Goal: Find specific page/section: Find specific page/section

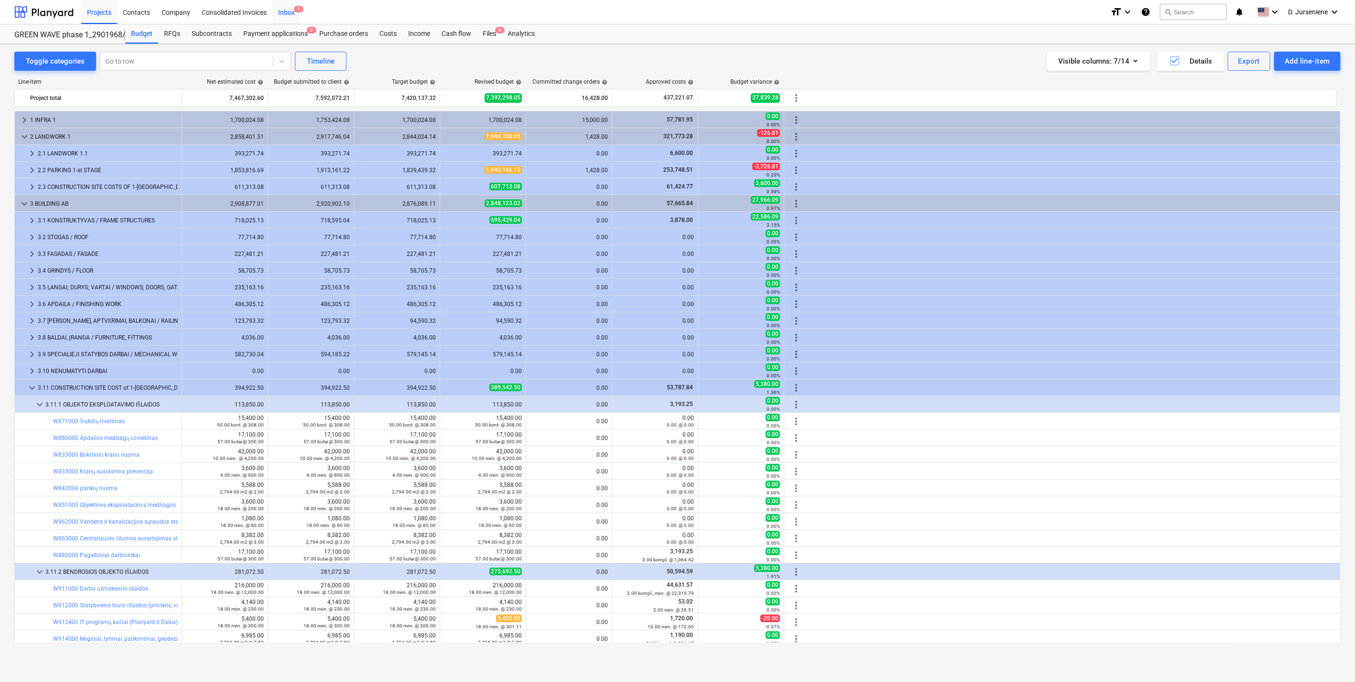
click at [287, 17] on div "Inbox 1" at bounding box center [286, 12] width 28 height 24
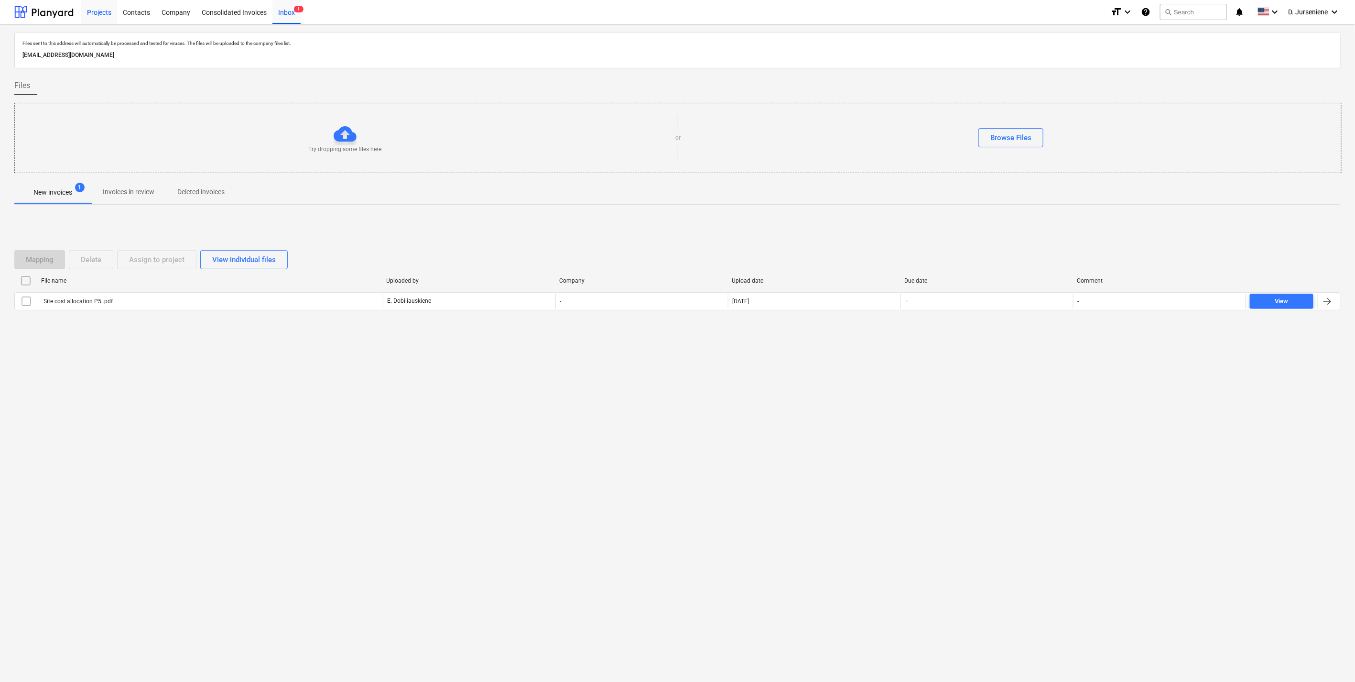
click at [103, 14] on div "Projects" at bounding box center [99, 12] width 36 height 24
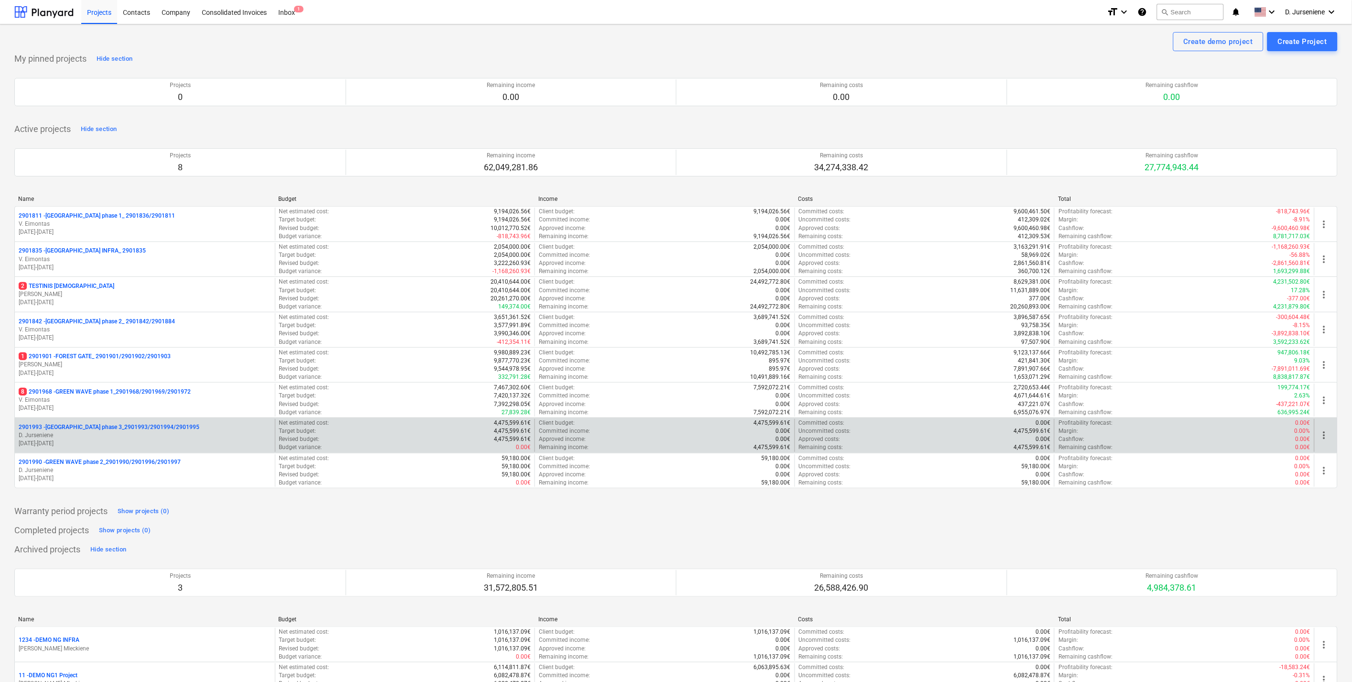
click at [136, 437] on p "D. Jurseniene" at bounding box center [145, 435] width 252 height 8
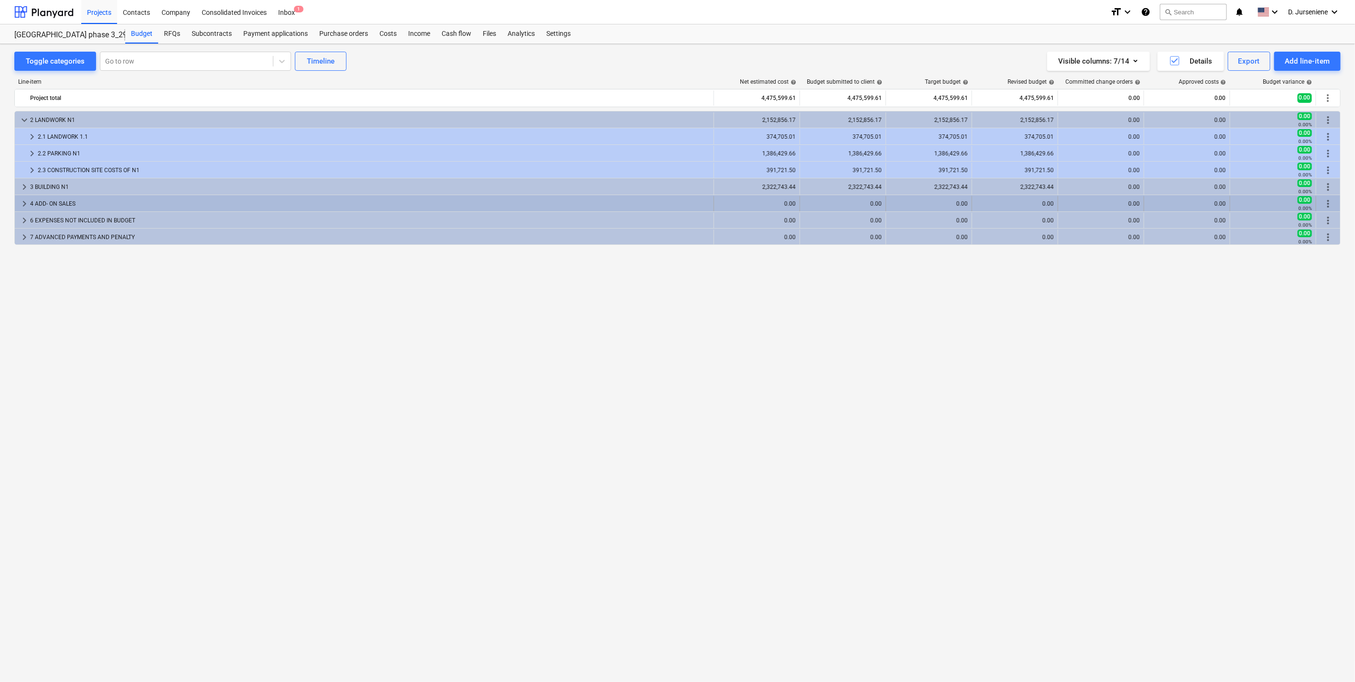
click at [56, 202] on div "4 ADD- ON SALES" at bounding box center [370, 203] width 680 height 15
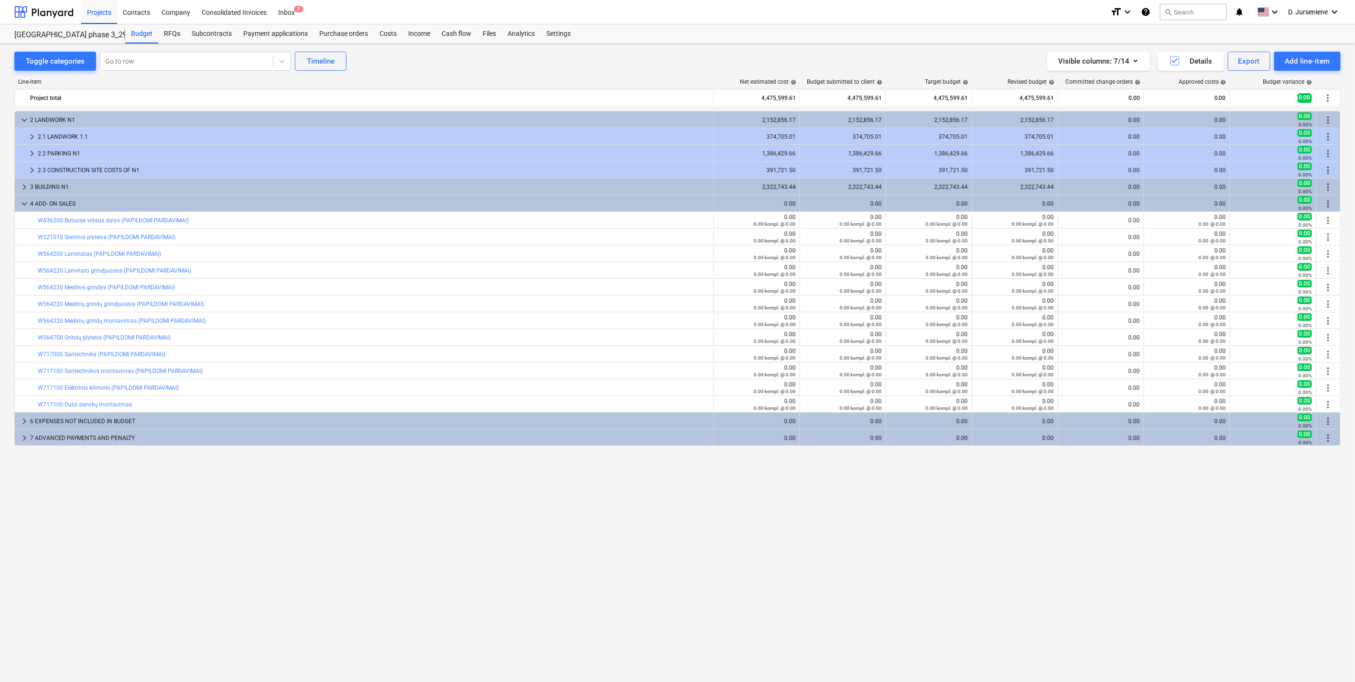
click at [118, 478] on div "keyboard_arrow_down 2 LANDWORK N1 2,152,856.17 2,152,856.17 2,152,856.17 2,152,…" at bounding box center [677, 376] width 1326 height 531
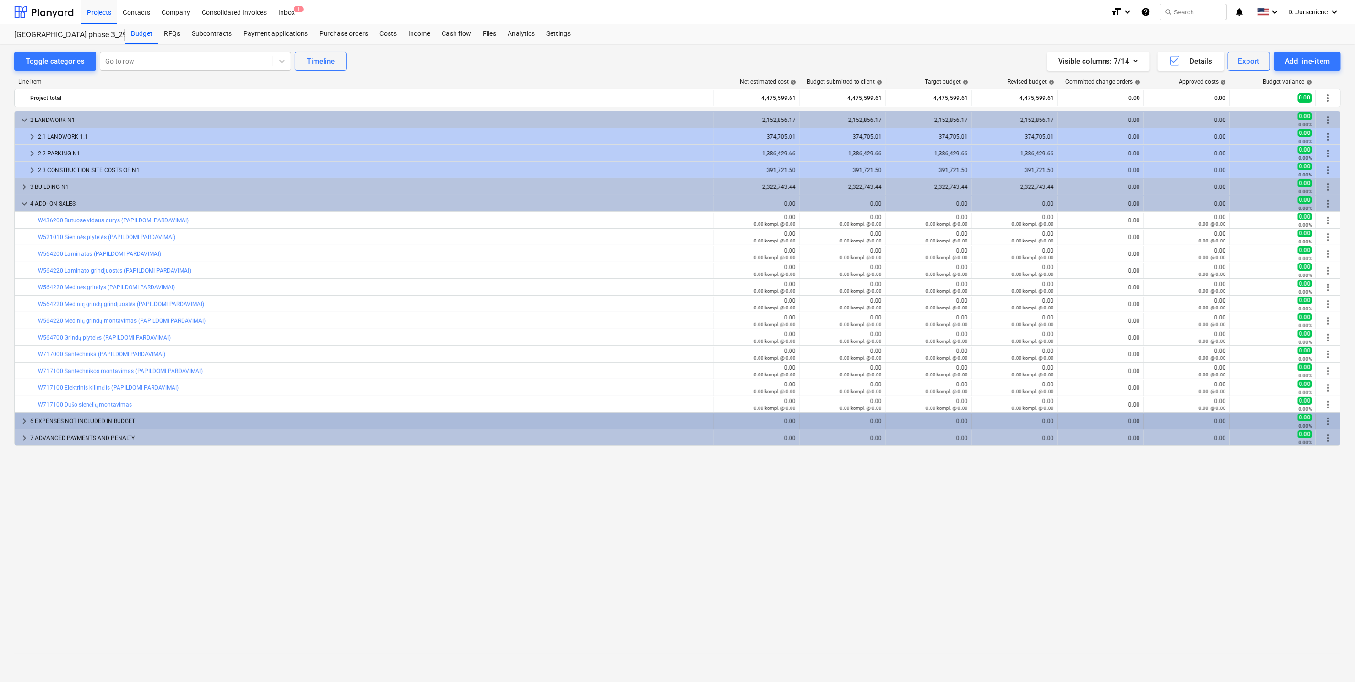
click at [105, 422] on div "6 EXPENSES NOT INCLUDED IN BUDGET" at bounding box center [370, 420] width 680 height 15
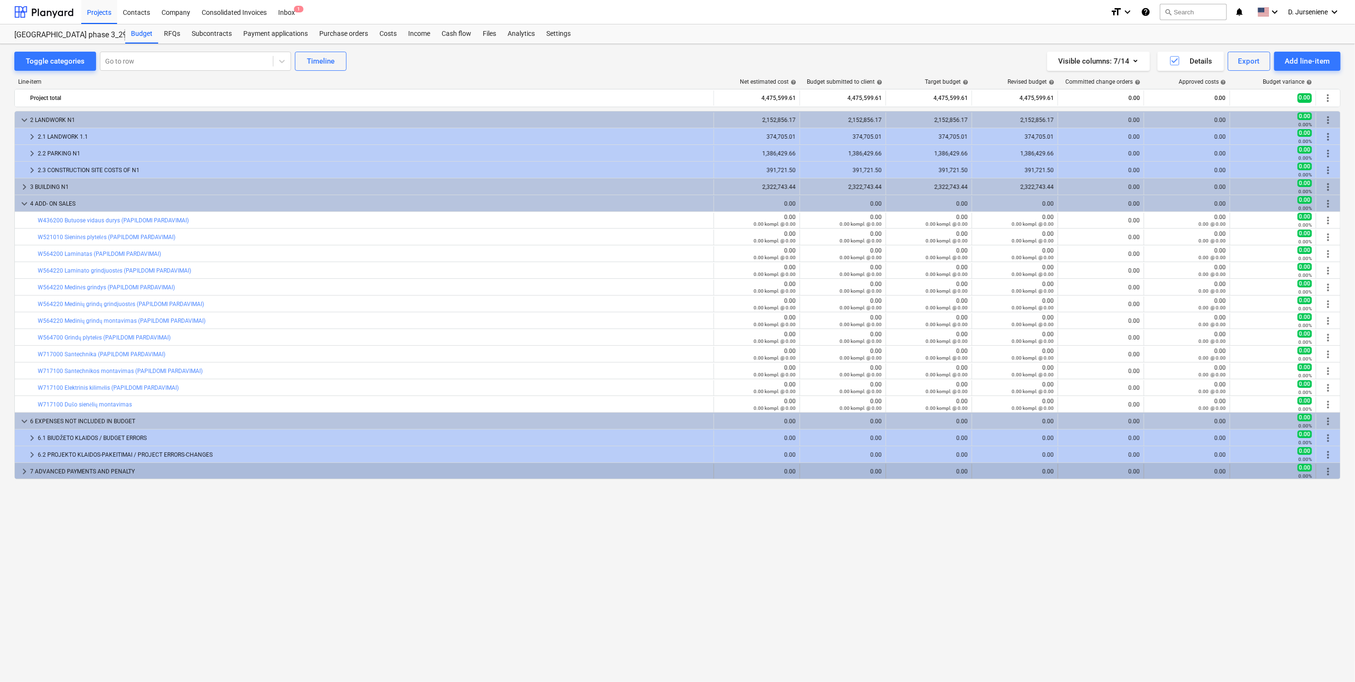
click at [107, 467] on div "7 ADVANCED PAYMENTS AND PENALTY" at bounding box center [370, 471] width 680 height 15
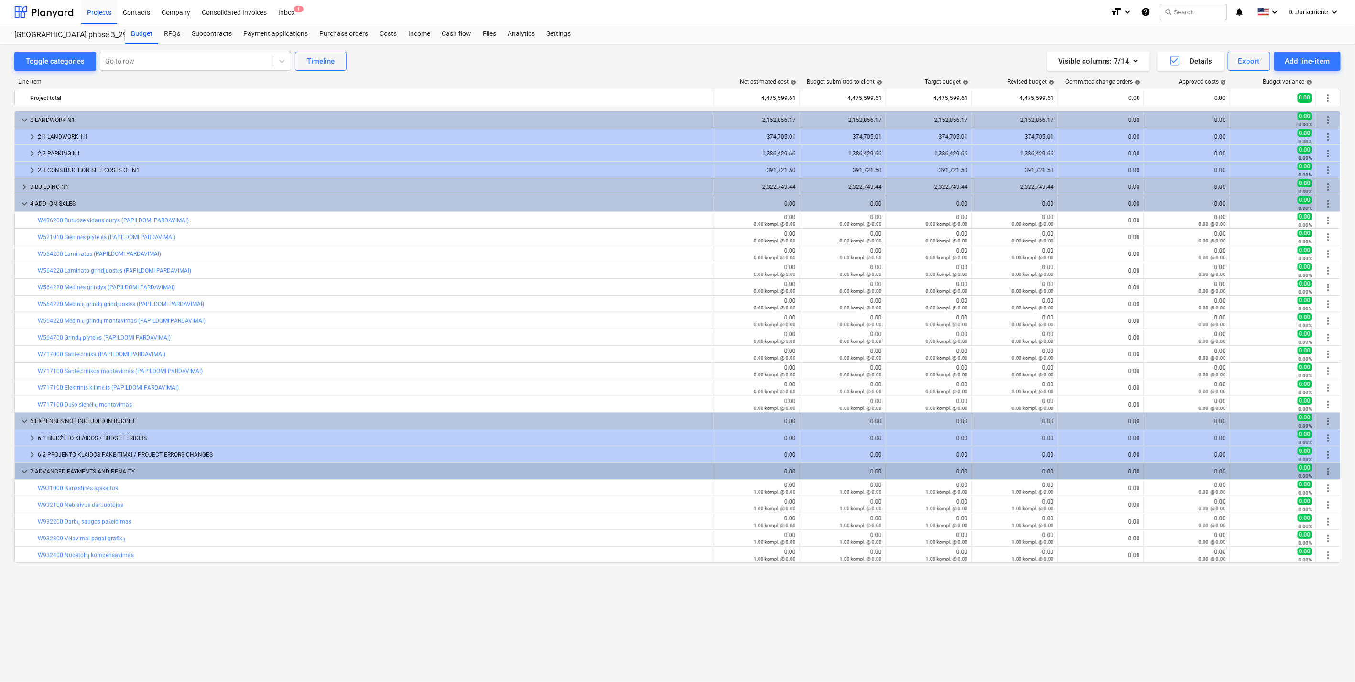
click at [106, 467] on div "7 ADVANCED PAYMENTS AND PENALTY" at bounding box center [370, 471] width 680 height 15
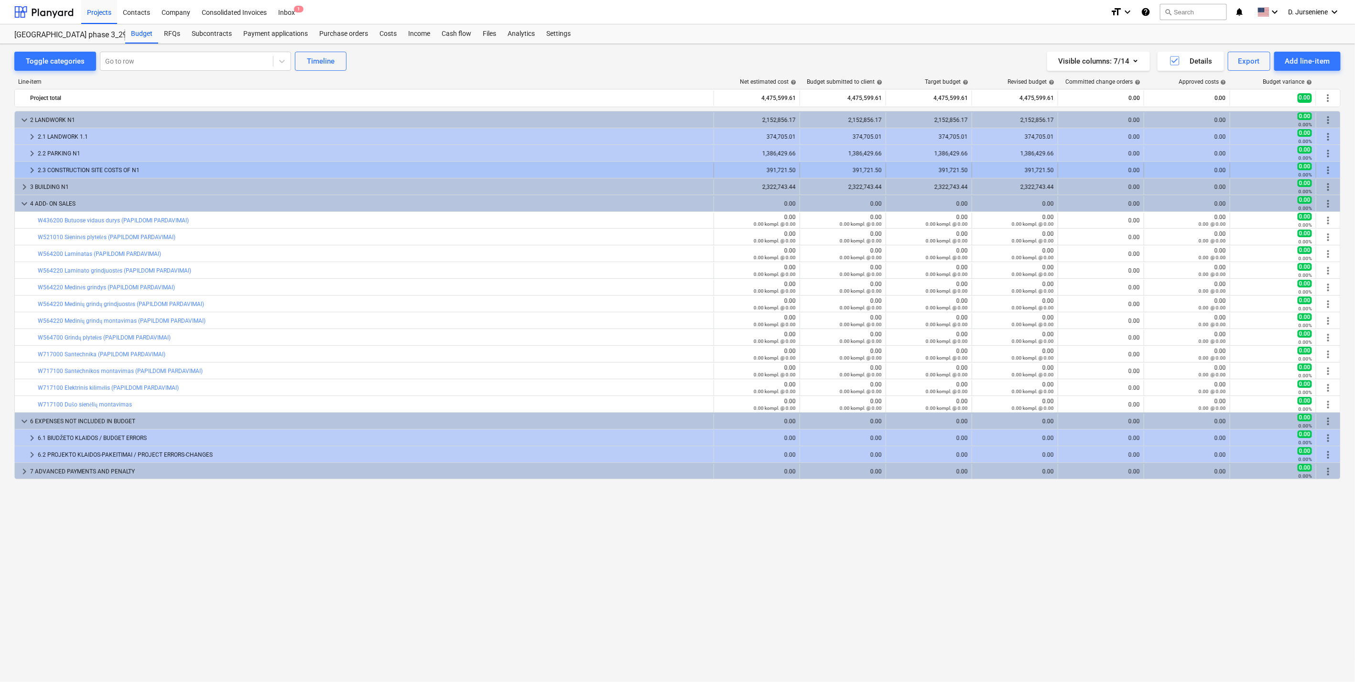
click at [87, 170] on div "2.3 CONSTRUCTION SITE COSTS OF N1" at bounding box center [374, 170] width 672 height 15
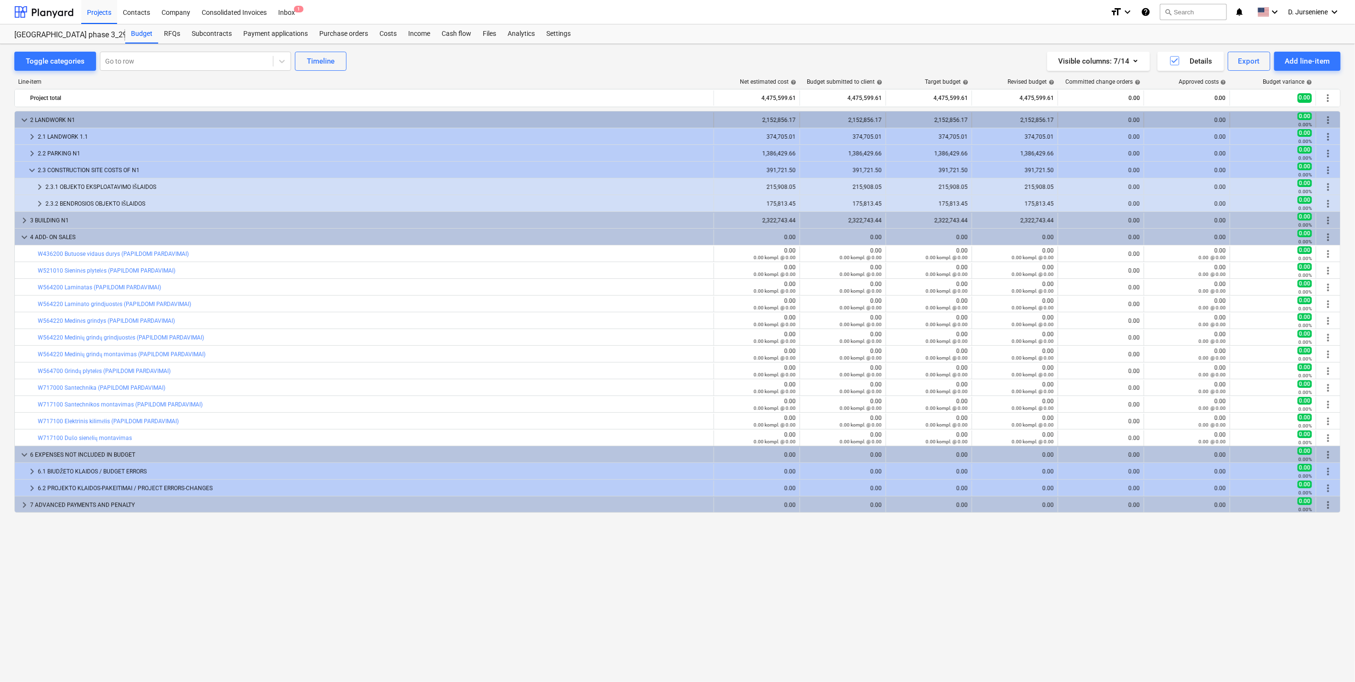
click at [53, 121] on div "2 LANDWORK N1" at bounding box center [370, 119] width 680 height 15
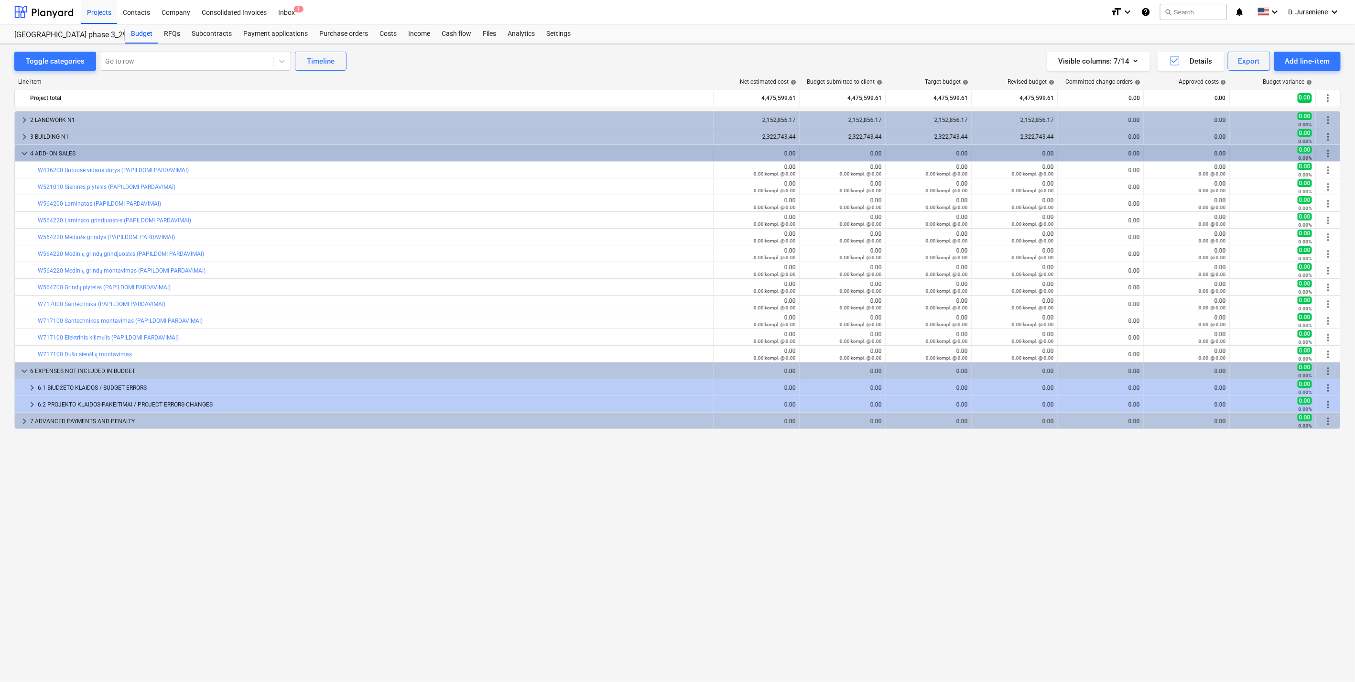
click at [23, 151] on span "keyboard_arrow_down" at bounding box center [24, 153] width 11 height 11
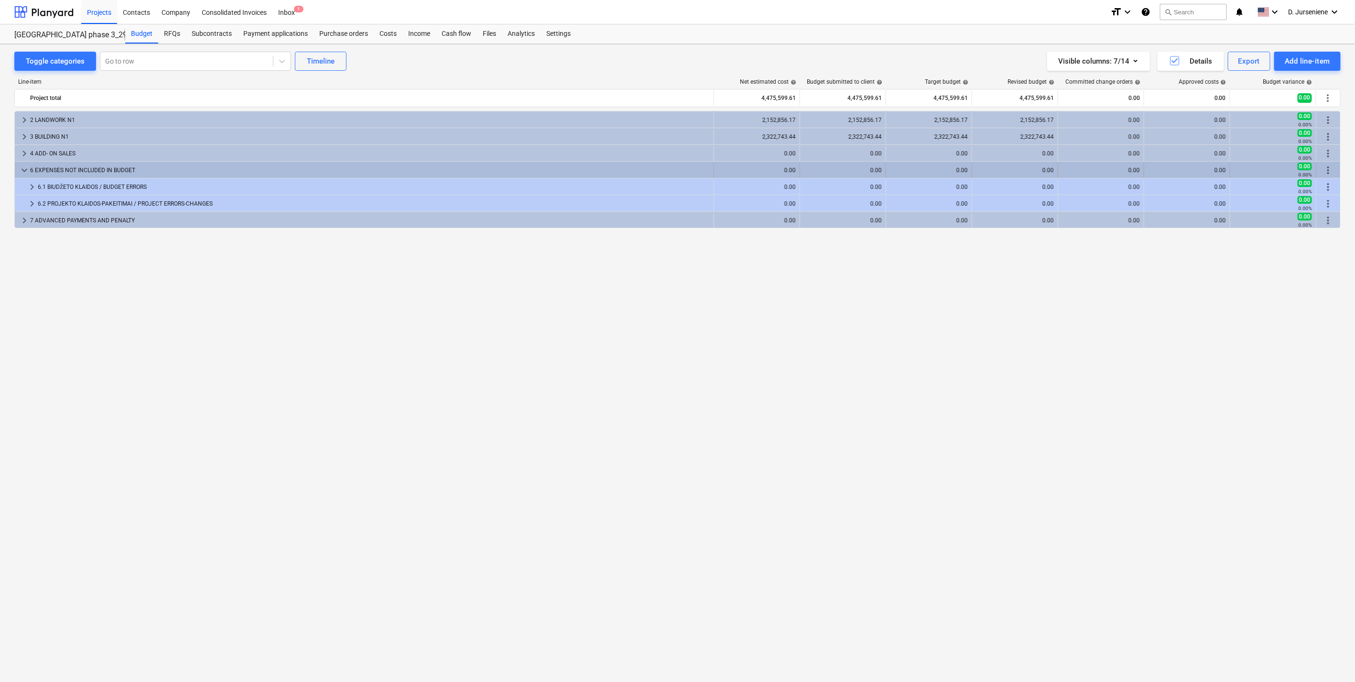
click at [22, 171] on span "keyboard_arrow_down" at bounding box center [24, 169] width 11 height 11
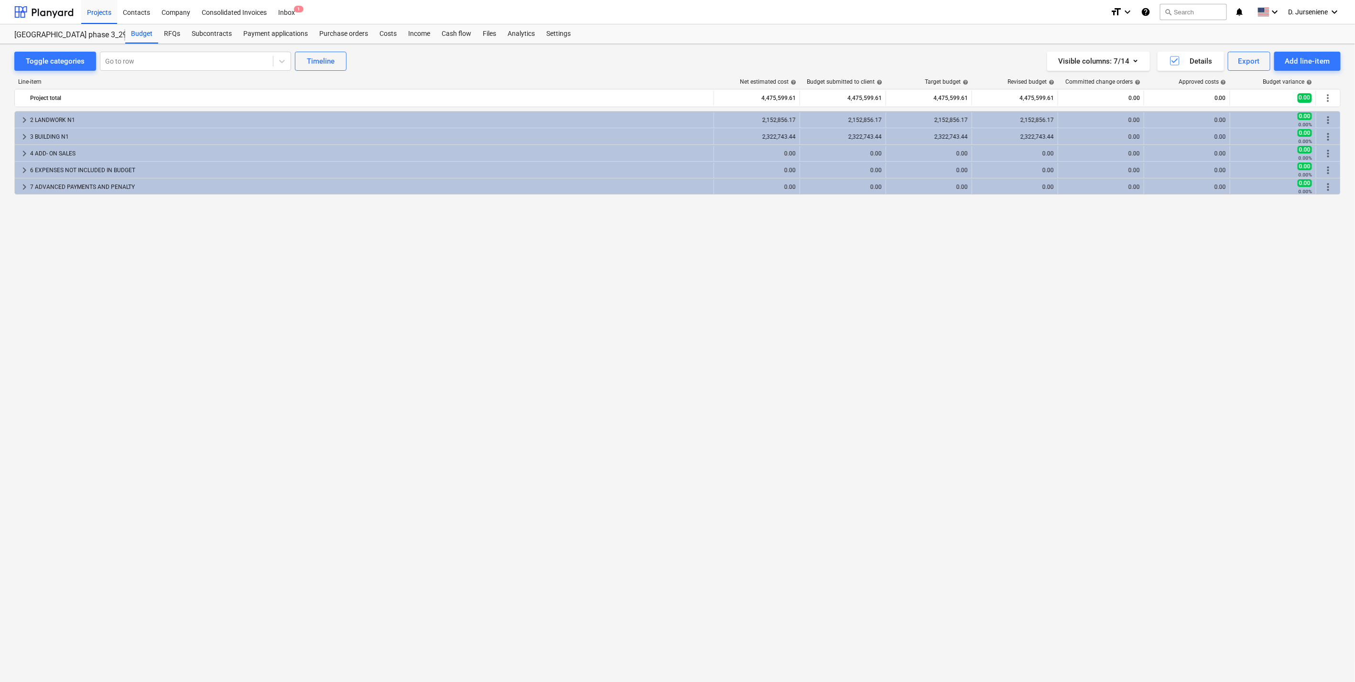
click at [365, 393] on div "keyboard_arrow_right 2 LANDWORK N1 2,152,856.17 2,152,856.17 2,152,856.17 2,152…" at bounding box center [677, 376] width 1326 height 531
click at [620, 64] on div "Toggle categories Go to row Timeline Visible columns : 7/14 Details Export Add …" at bounding box center [677, 61] width 1326 height 19
